Goal: Find specific page/section: Find specific page/section

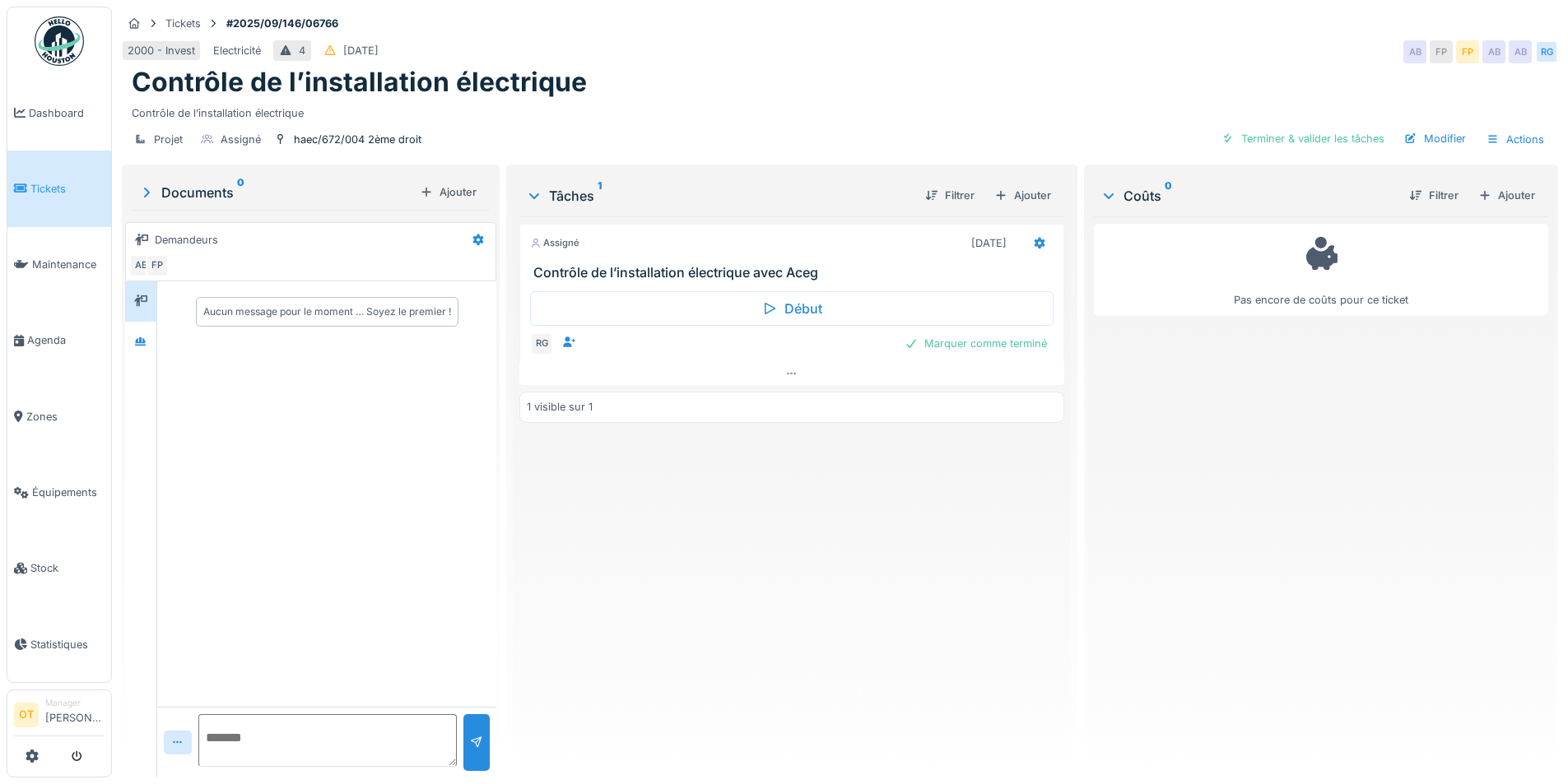
click at [51, 187] on span "Tickets" at bounding box center [68, 189] width 74 height 16
click at [61, 334] on span "Agenda" at bounding box center [66, 340] width 78 height 16
click at [49, 332] on span "Agenda" at bounding box center [66, 340] width 78 height 16
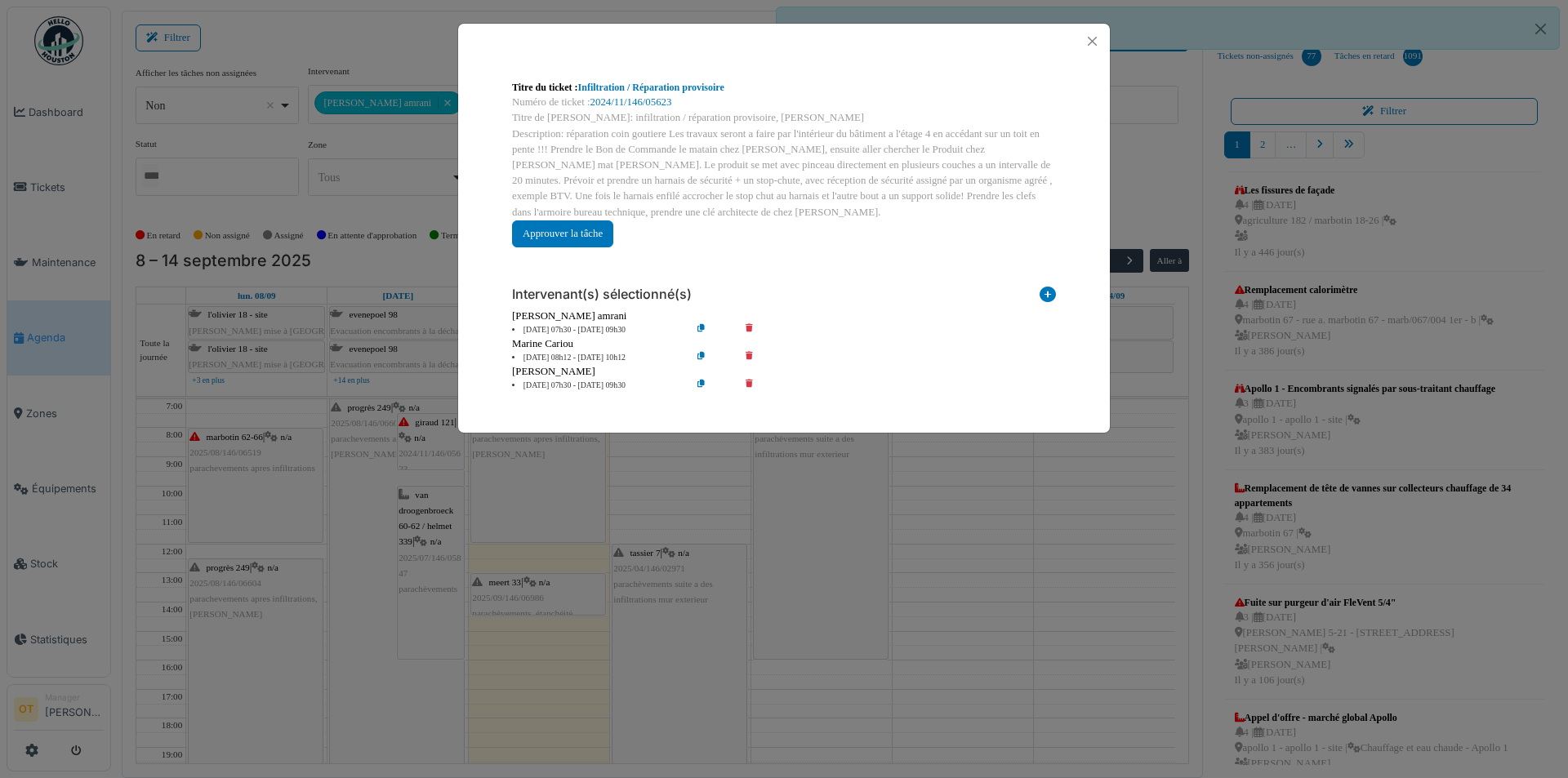
click at [361, 222] on div "Titre du ticket : Infiltration / Réparation provisoire Numéro de ticket : 2024/…" at bounding box center [784, 389] width 1568 height 778
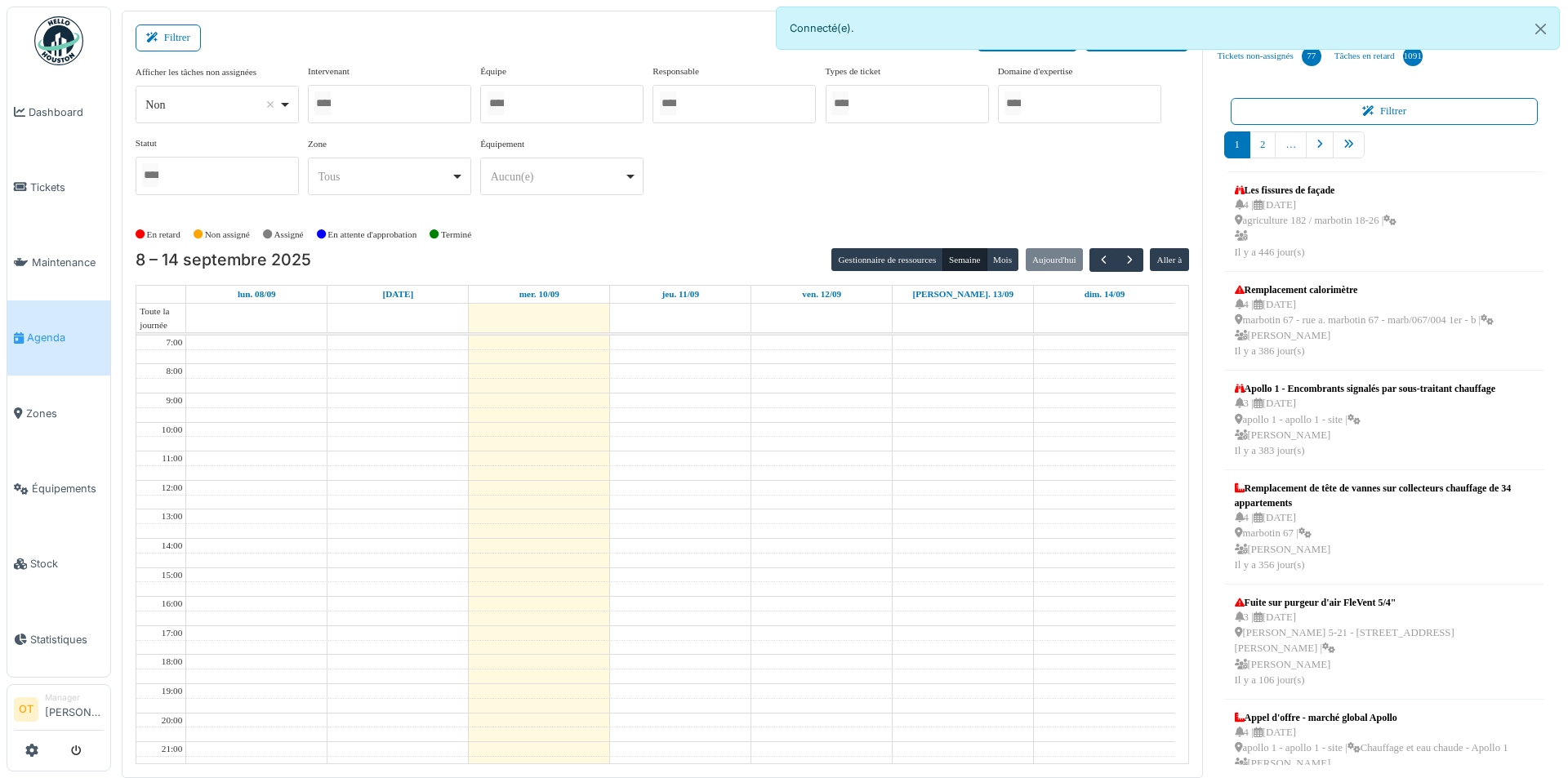
drag, startPoint x: 412, startPoint y: 99, endPoint x: 449, endPoint y: 98, distance: 37.0
click at [412, 99] on div at bounding box center [389, 103] width 163 height 39
type input "******"
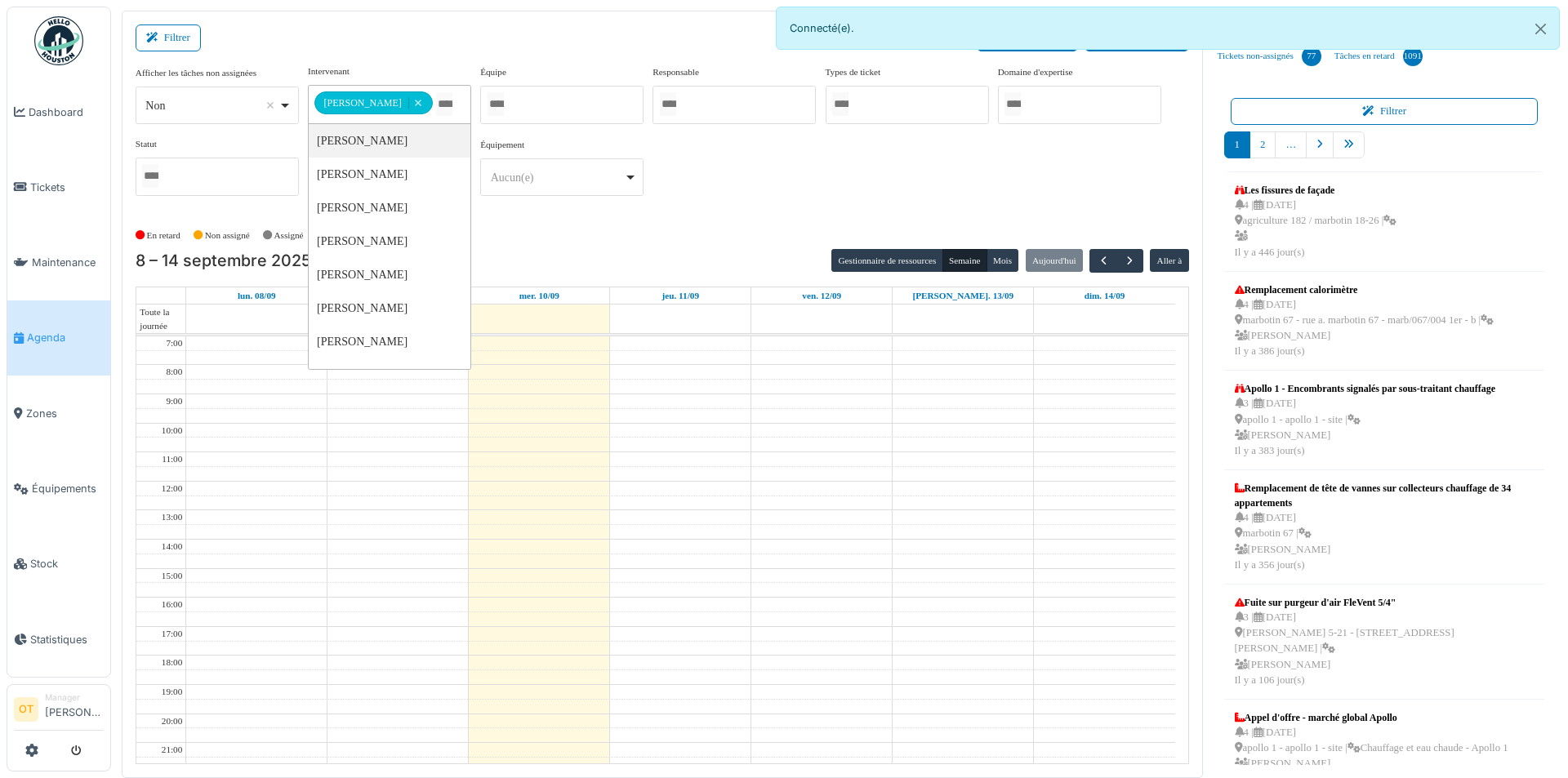
click at [786, 185] on div "**********" at bounding box center [662, 137] width 1053 height 144
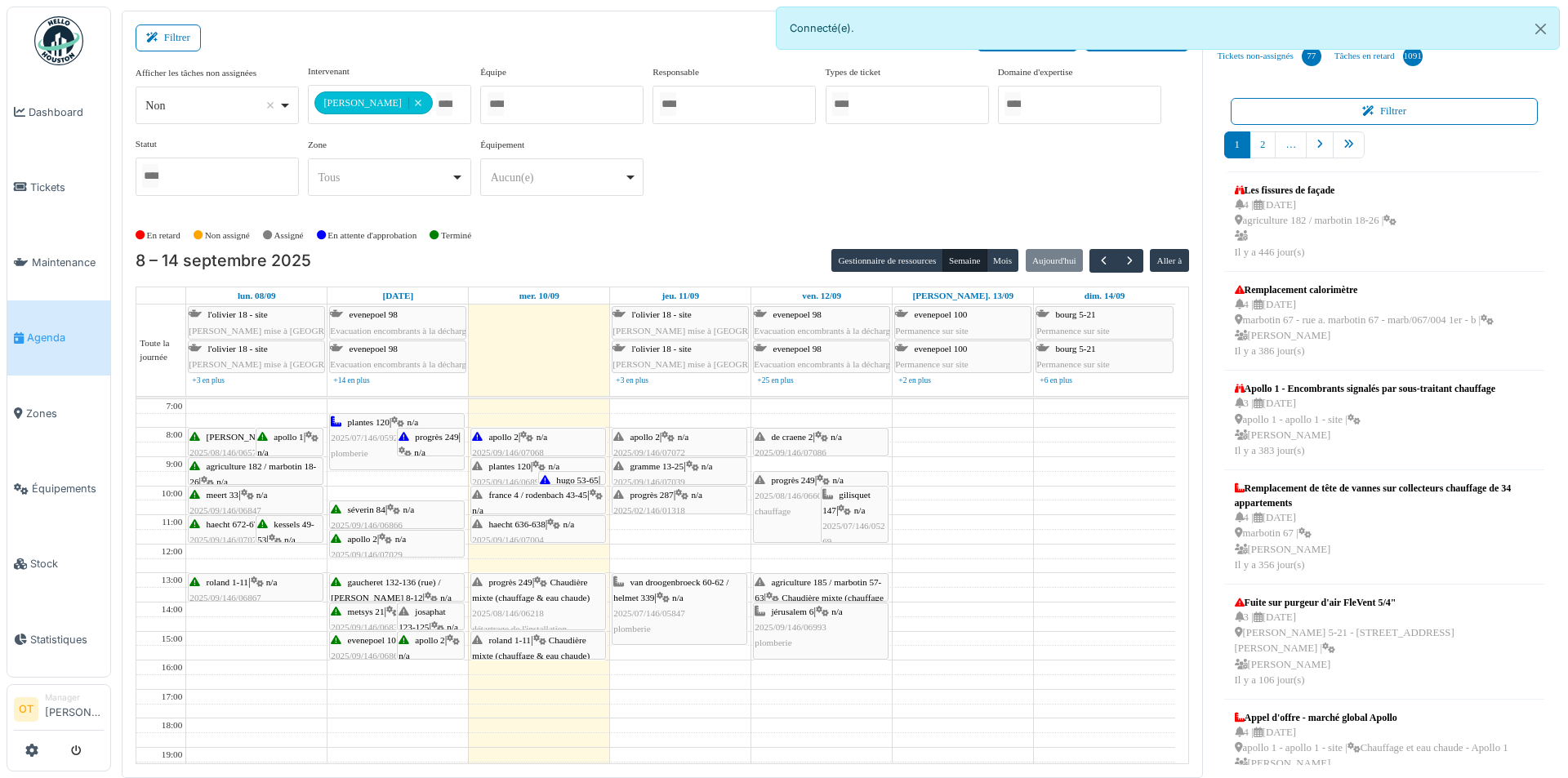
click at [522, 497] on span "france 4 / rodenbach 43-45" at bounding box center [539, 495] width 99 height 10
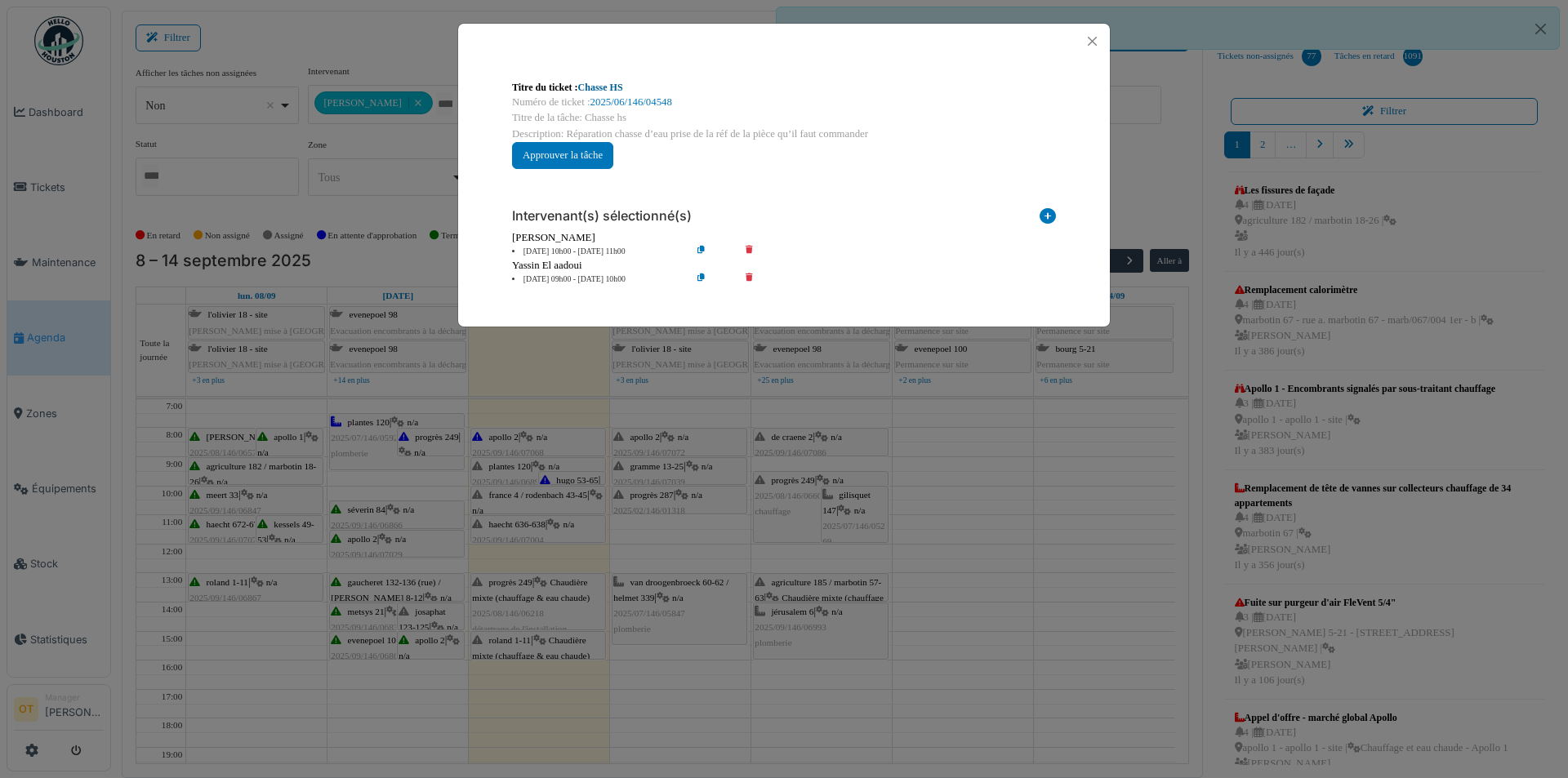
click at [620, 83] on link "Chasse HS" at bounding box center [600, 87] width 45 height 11
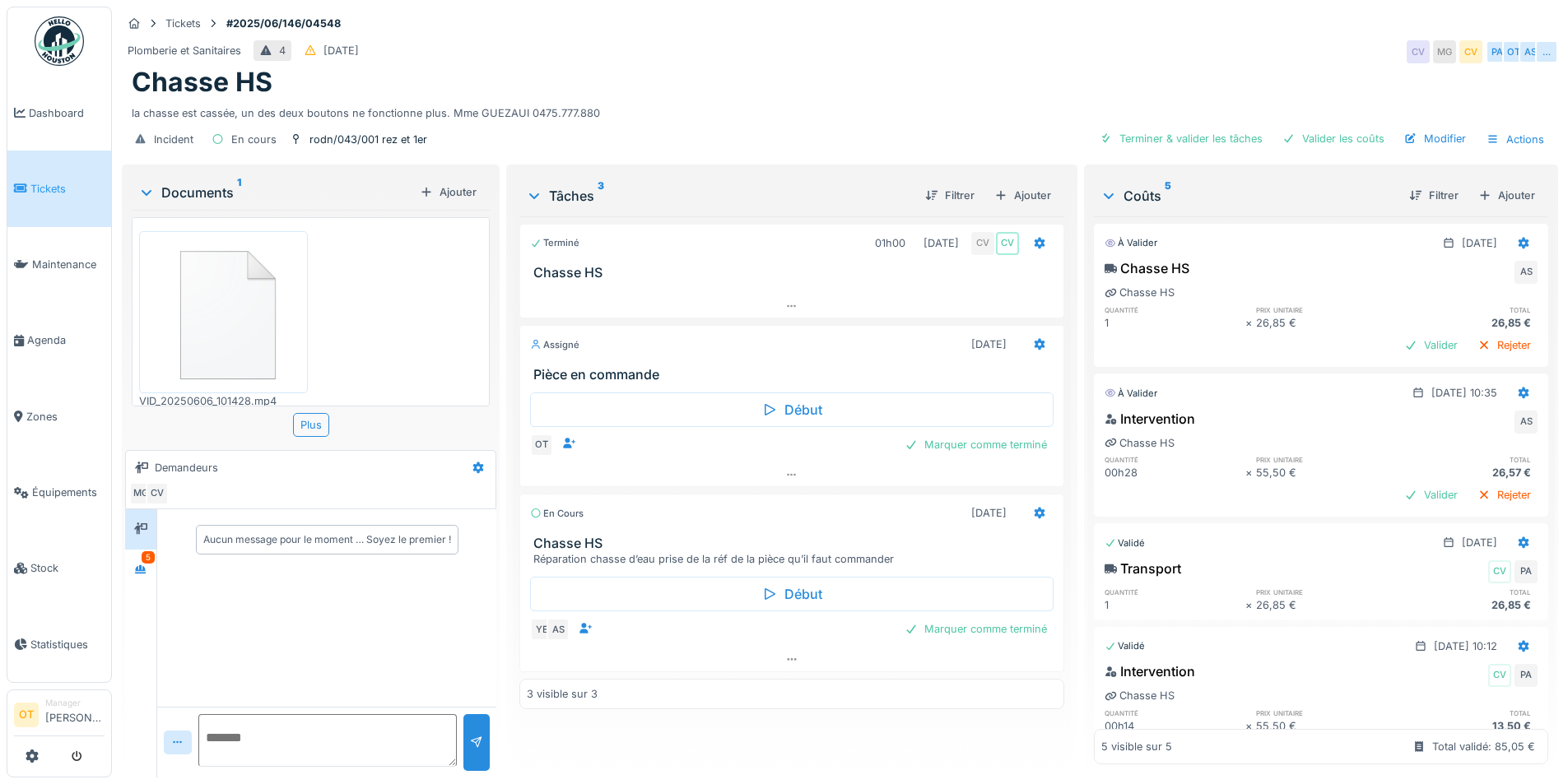
click at [219, 298] on img at bounding box center [223, 312] width 161 height 153
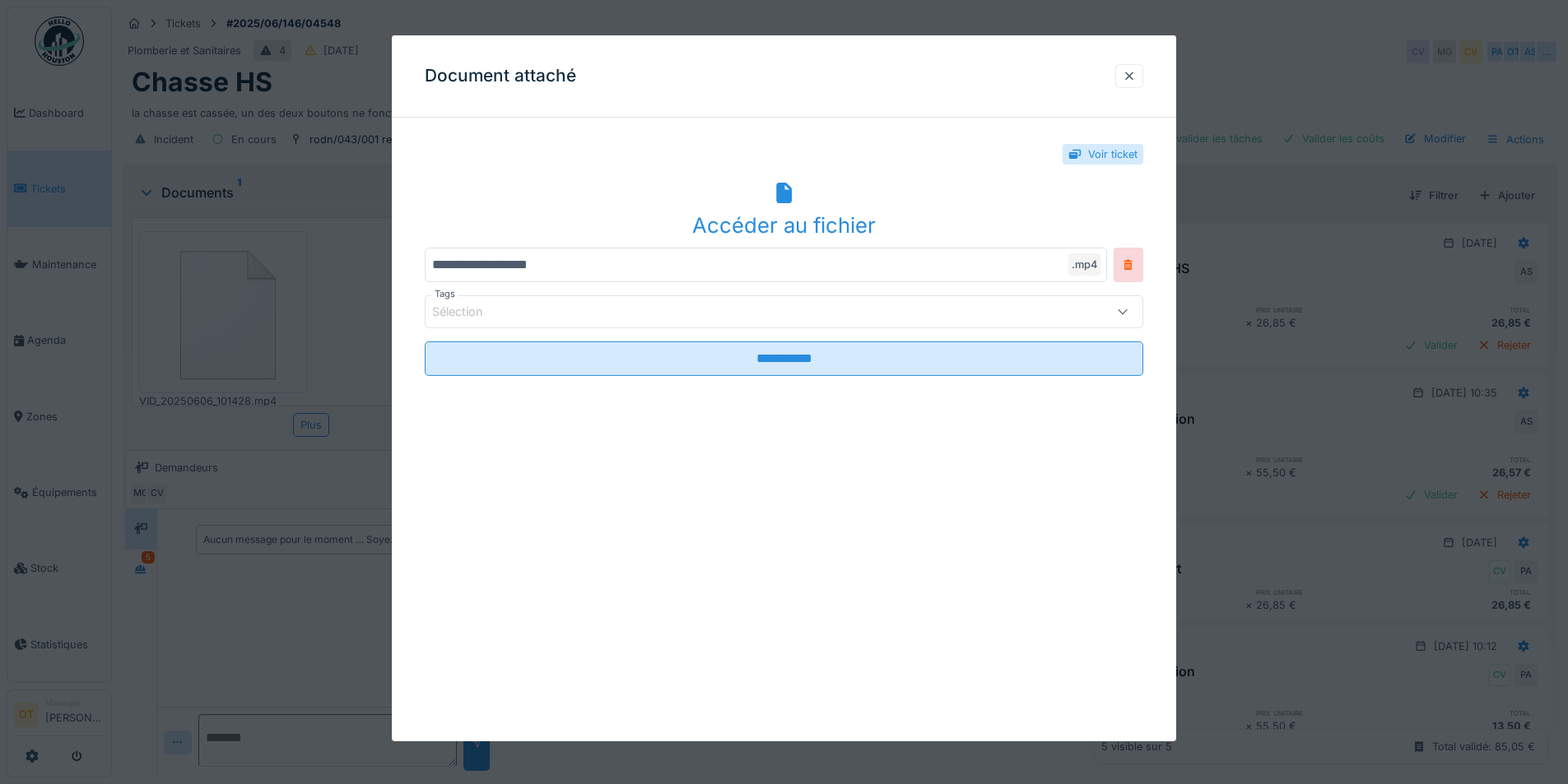
click at [755, 220] on div "Accéder au fichier" at bounding box center [784, 225] width 719 height 31
